Goal: Information Seeking & Learning: Learn about a topic

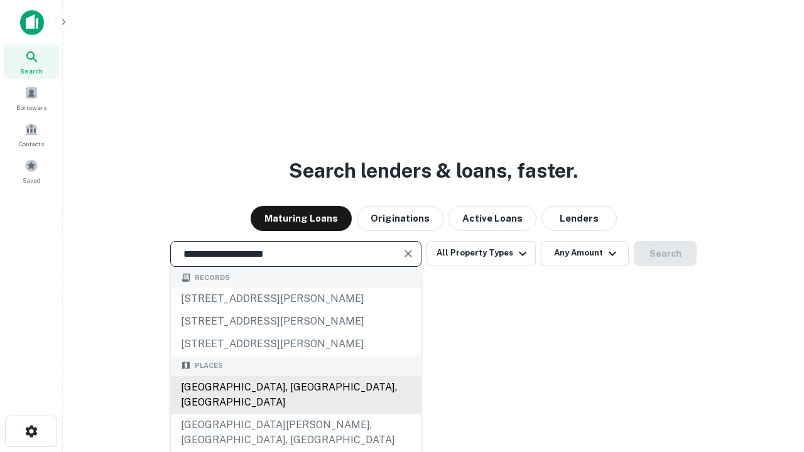
click at [295, 414] on div "Santa Monica, CA, USA" at bounding box center [296, 395] width 250 height 38
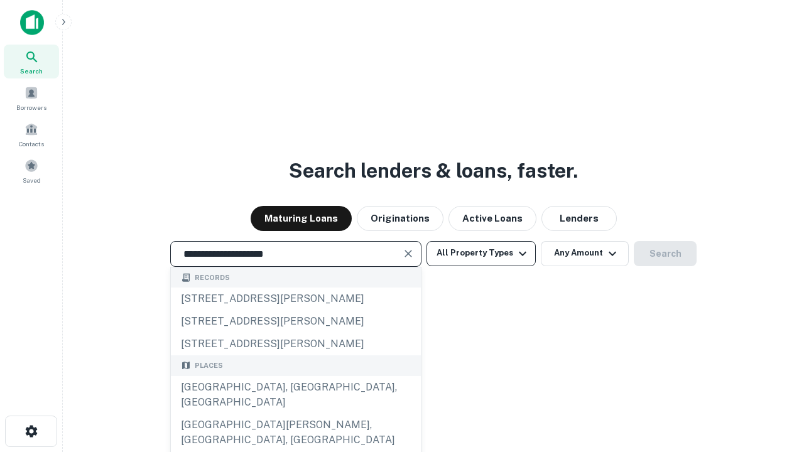
click at [481, 253] on button "All Property Types" at bounding box center [480, 253] width 109 height 25
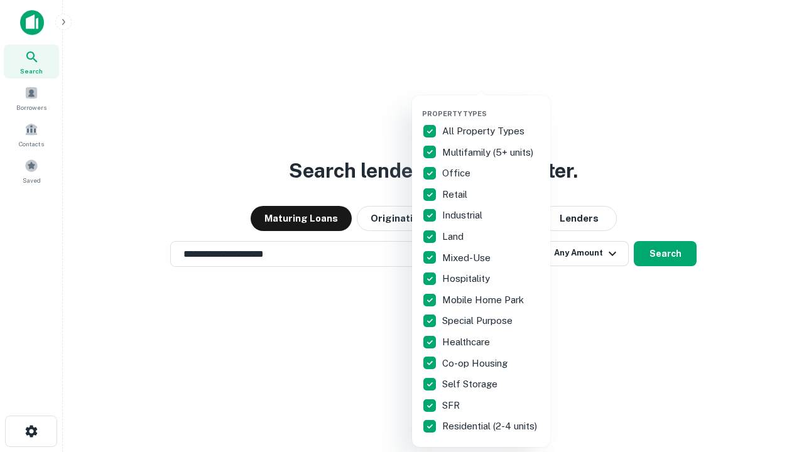
type input "**********"
click at [491, 106] on button "button" at bounding box center [491, 106] width 138 height 1
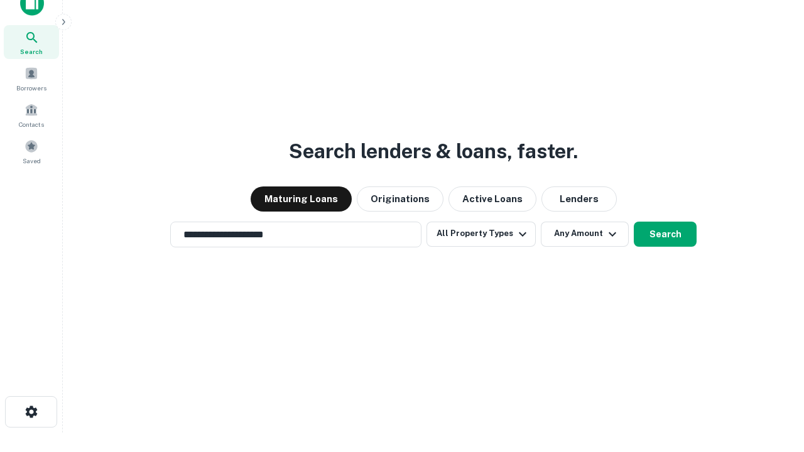
scroll to position [8, 151]
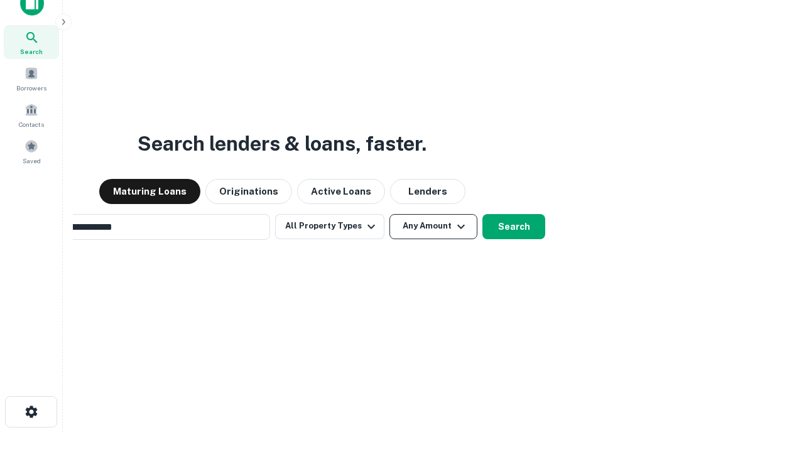
click at [389, 214] on button "Any Amount" at bounding box center [433, 226] width 88 height 25
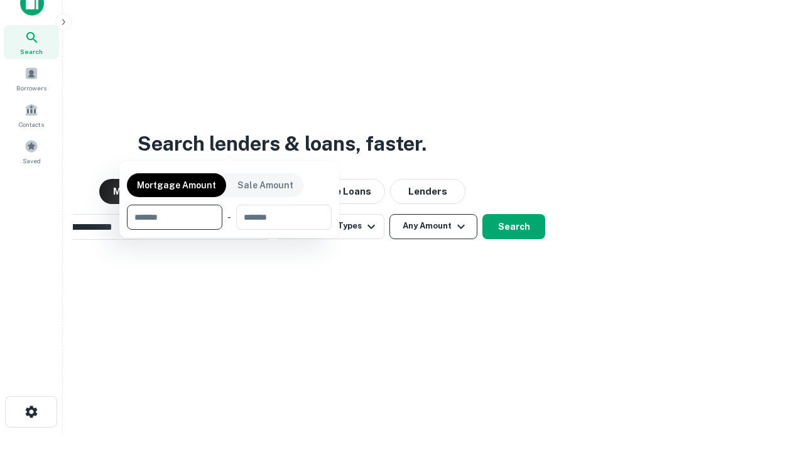
scroll to position [20, 0]
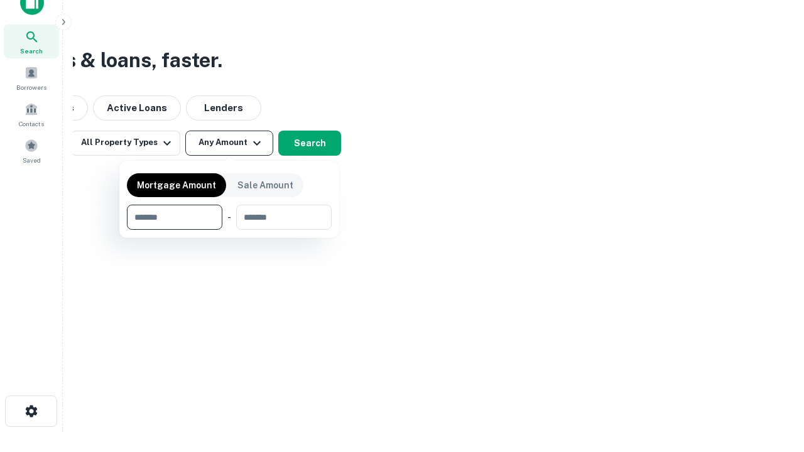
type input "*******"
click at [229, 230] on button "button" at bounding box center [229, 230] width 205 height 1
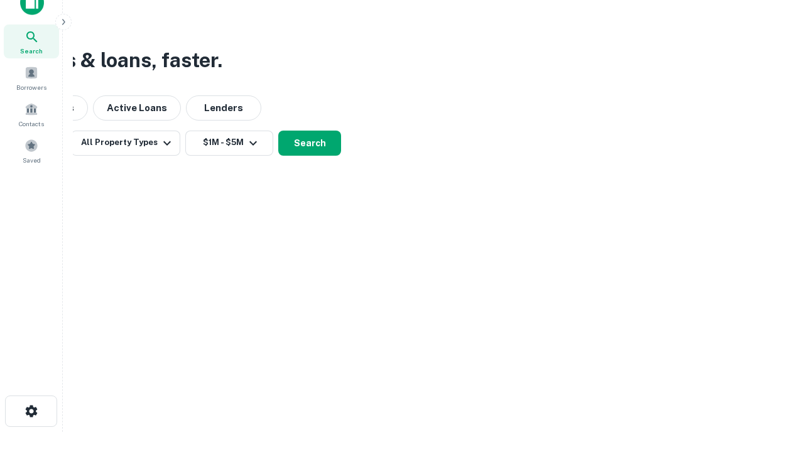
scroll to position [19, 0]
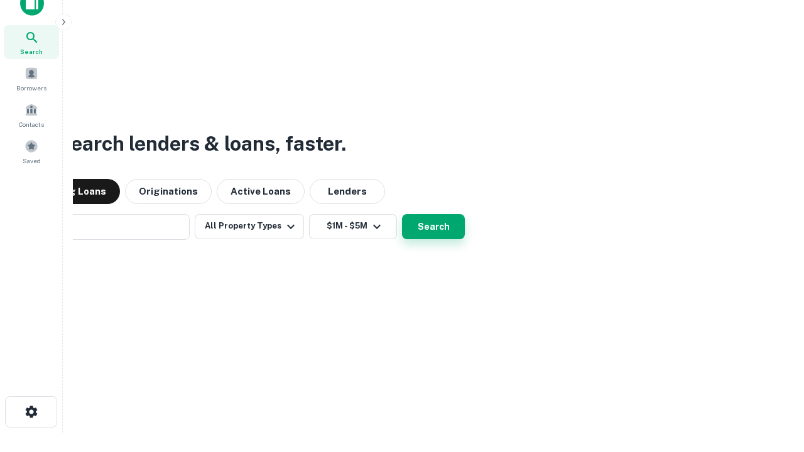
click at [402, 214] on button "Search" at bounding box center [433, 226] width 63 height 25
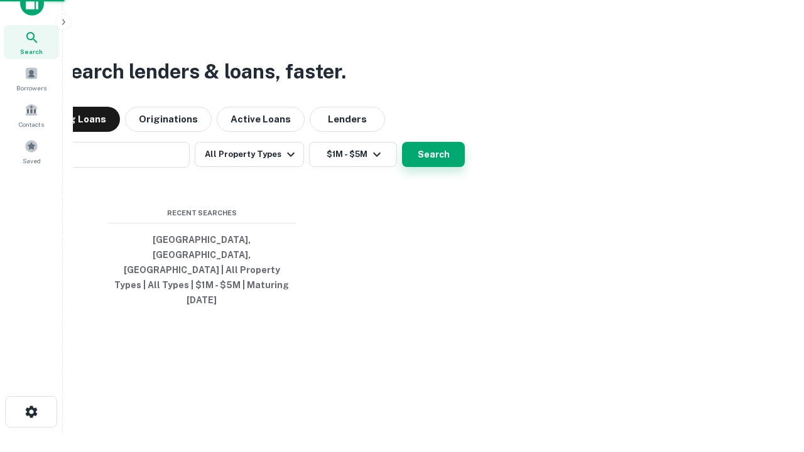
scroll to position [20, 0]
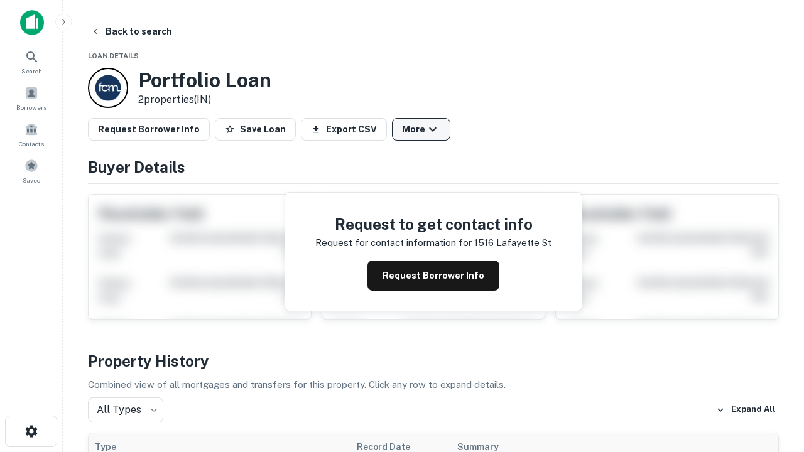
click at [421, 129] on button "More" at bounding box center [421, 129] width 58 height 23
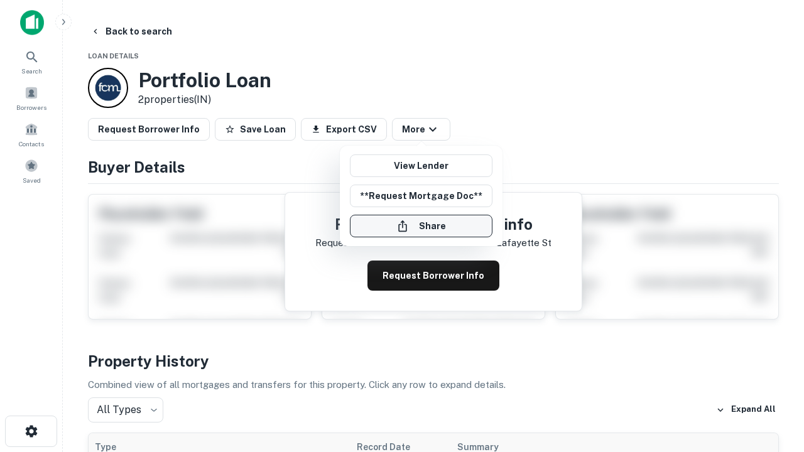
click at [421, 226] on button "Share" at bounding box center [421, 226] width 143 height 23
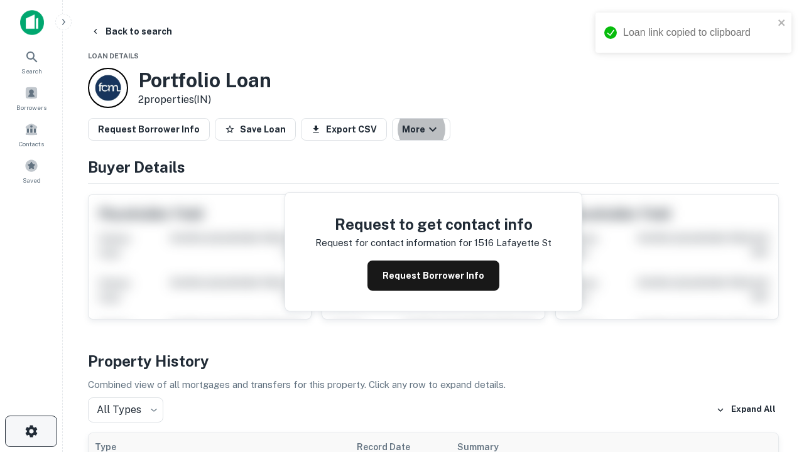
click at [31, 431] on icon "button" at bounding box center [31, 431] width 15 height 15
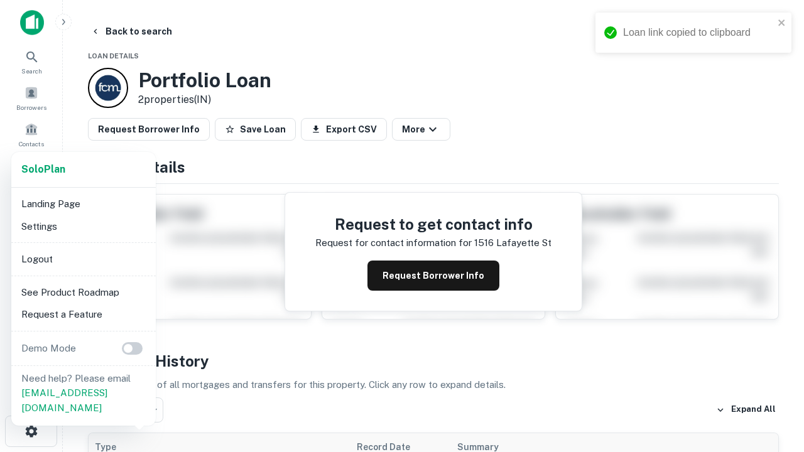
click at [83, 259] on li "Logout" at bounding box center [83, 259] width 134 height 23
